Goal: Information Seeking & Learning: Learn about a topic

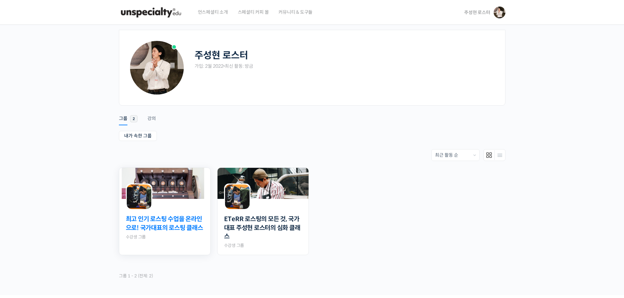
click at [159, 229] on link "최고 인기 로스팅 수업을 온라인으로! 국가대표의 로스팅 클래스" at bounding box center [165, 223] width 78 height 17
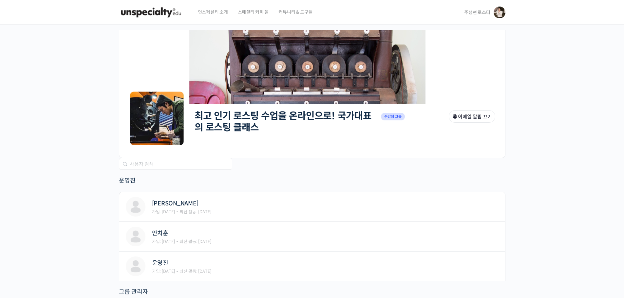
click at [245, 127] on link "최고 인기 로스팅 수업을 온라인으로! 국가대표의 로스팅 클래스" at bounding box center [283, 121] width 177 height 23
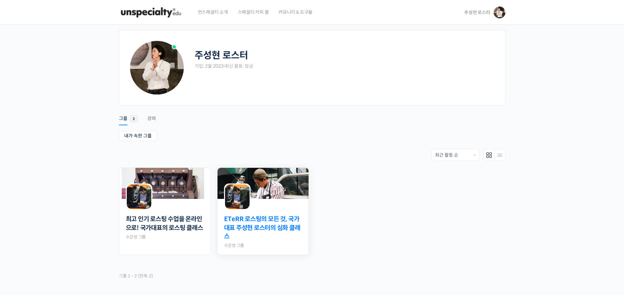
click at [285, 226] on link "ETeRR 로스팅의 모든 것, 국가대표 주성현 로스터의 심화 클래스" at bounding box center [263, 228] width 78 height 26
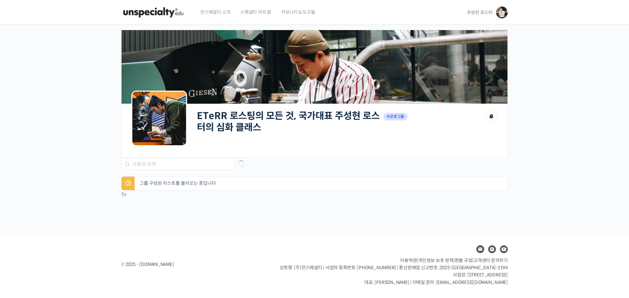
click at [250, 130] on h2 "ETeRR 로스팅의 모든 것, 국가대표 주성현 로스터의 심화 클래스" at bounding box center [288, 121] width 183 height 23
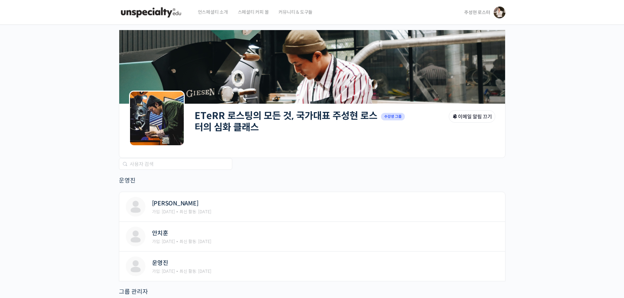
click at [250, 130] on link "ETeRR 로스팅의 모든 것, 국가대표 주성현 로스터의 심화 클래스" at bounding box center [286, 121] width 183 height 23
